Goal: Task Accomplishment & Management: Complete application form

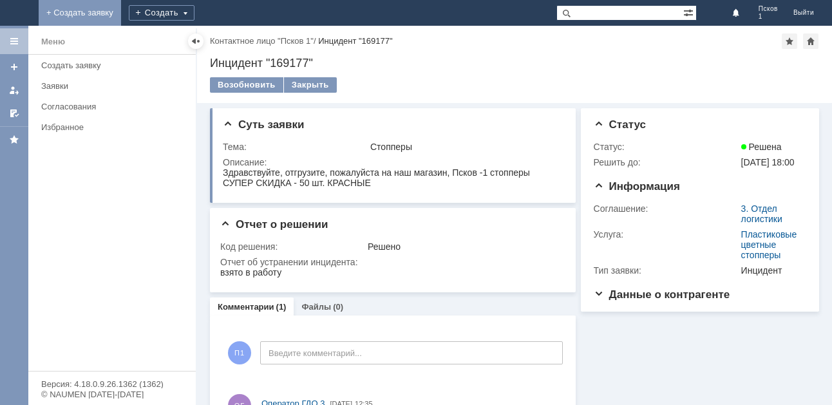
click at [121, 19] on link "+ Создать заявку" at bounding box center [80, 13] width 82 height 26
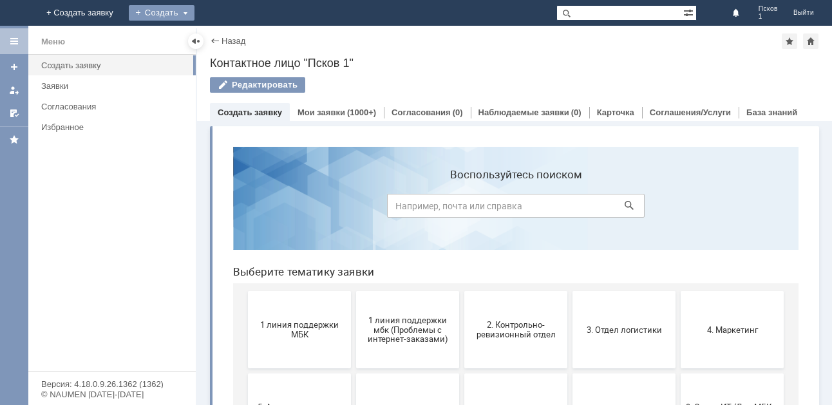
click at [195, 19] on div "Создать" at bounding box center [162, 12] width 66 height 15
click at [229, 39] on link "Заявка" at bounding box center [180, 38] width 98 height 15
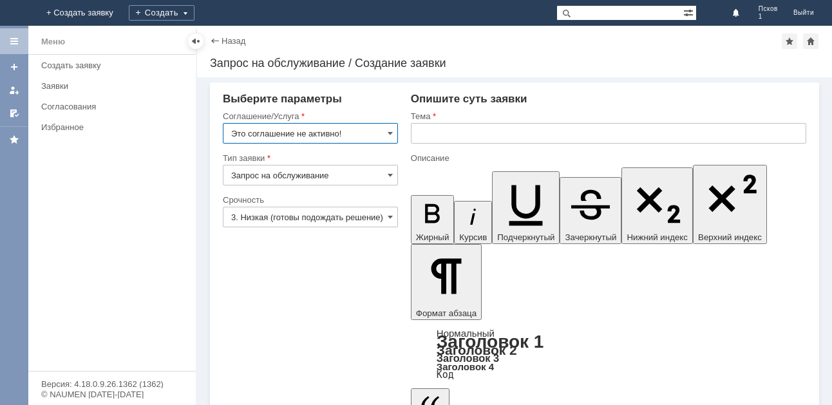
click at [394, 131] on input "Это соглашение не активно!" at bounding box center [310, 133] width 175 height 21
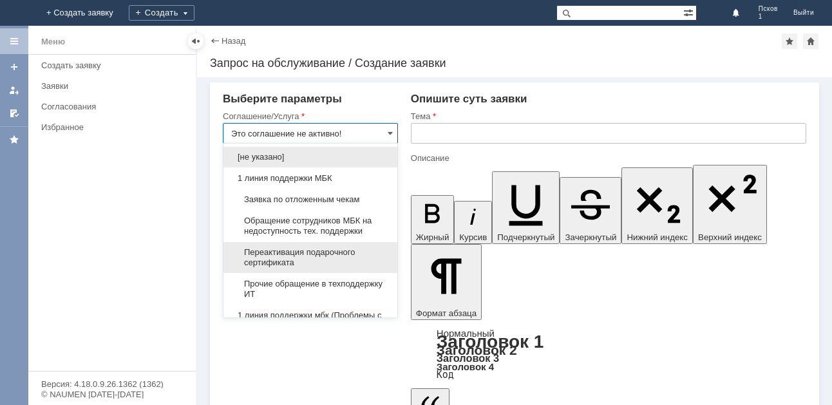
click at [334, 249] on span "Переактивация подарочного сертификата" at bounding box center [310, 257] width 158 height 21
type input "Переактивация подарочного сертификата"
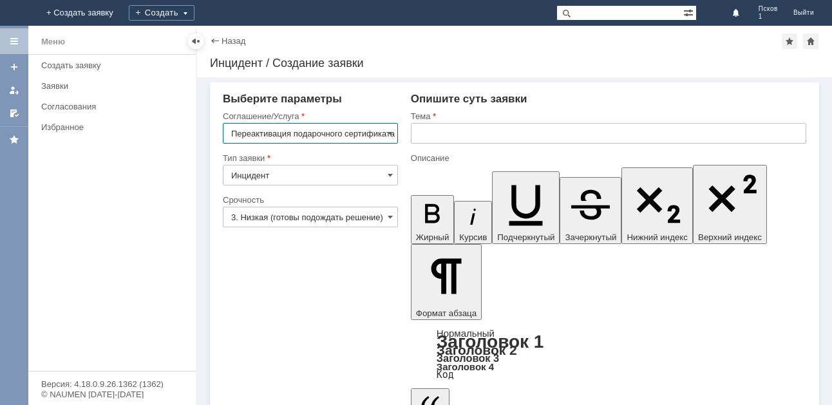
click at [482, 138] on input "text" at bounding box center [609, 133] width 396 height 21
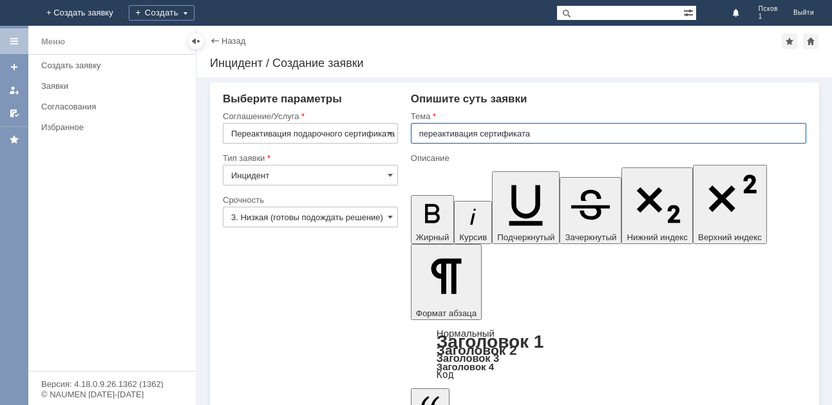
type input "переактивация сертификата"
